Goal: Navigation & Orientation: Find specific page/section

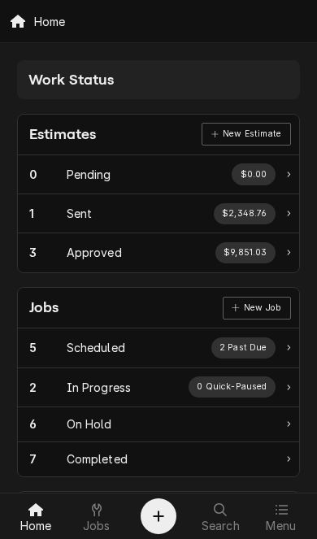
click at [284, 521] on span "Menu" at bounding box center [281, 526] width 30 height 13
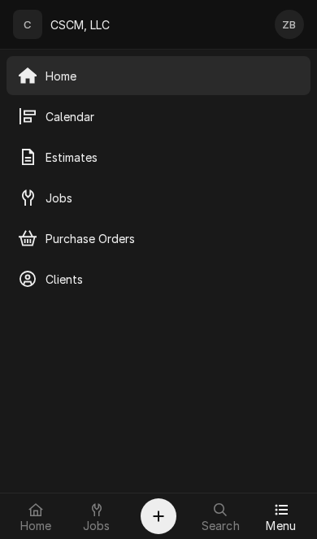
click at [59, 126] on div "Calendar" at bounding box center [159, 116] width 298 height 33
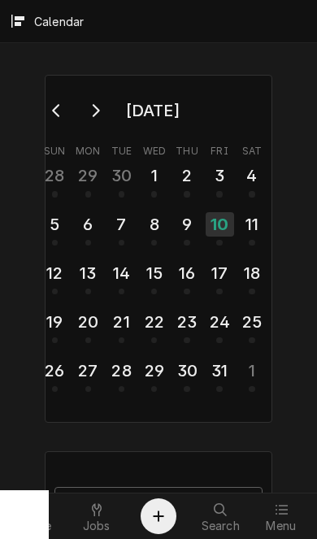
scroll to position [63, 0]
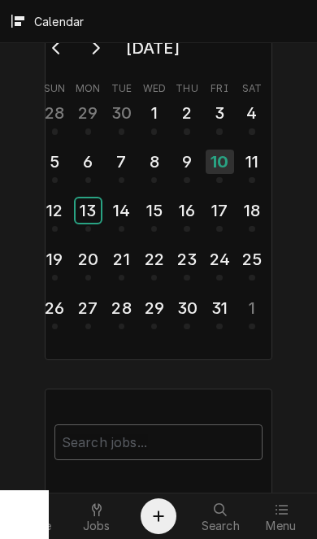
click at [83, 200] on div "13" at bounding box center [88, 211] width 25 height 24
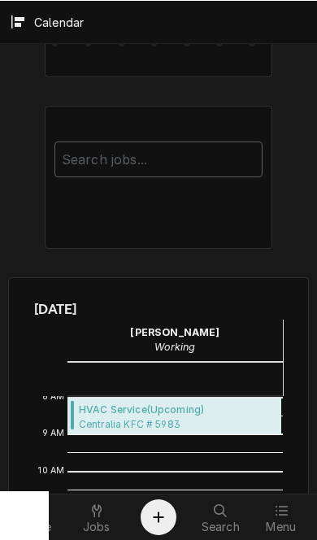
scroll to position [350, 0]
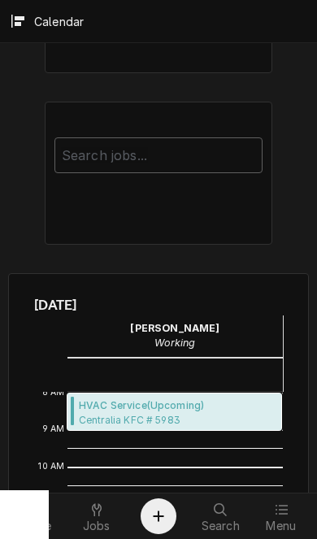
click at [104, 413] on span "Centralia KFC # 5983 Centralia KFC # 5983 / 1310 W. McCord St, Centralia, Illin…" at bounding box center [178, 419] width 198 height 13
